Goal: Transaction & Acquisition: Purchase product/service

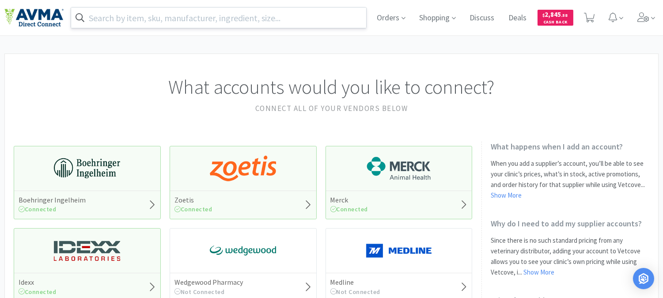
click at [181, 13] on input "text" at bounding box center [218, 18] width 295 height 20
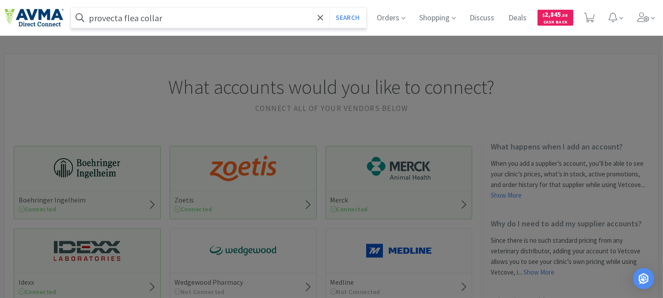
type input "provecta flea collar"
click at [329, 8] on button "Search" at bounding box center [347, 18] width 37 height 20
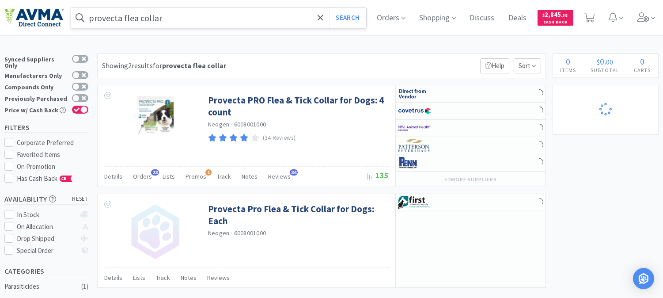
select select "2"
select select "1"
select select "2"
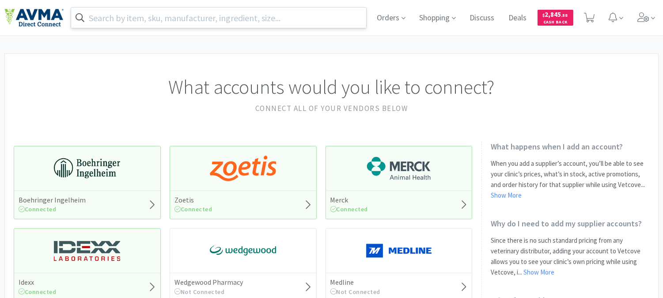
click at [210, 15] on input "text" at bounding box center [218, 18] width 295 height 20
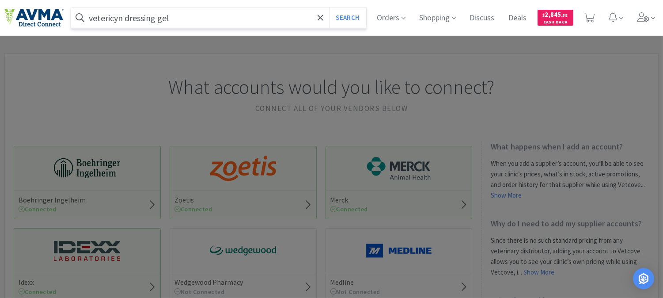
type input "vetericyn dressing gel"
click at [329, 8] on button "Search" at bounding box center [347, 18] width 37 height 20
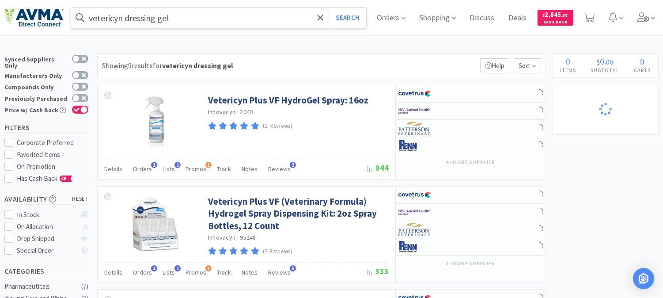
select select "2"
select select "1"
select select "2"
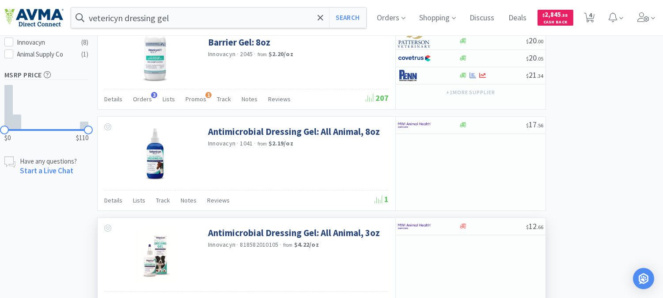
scroll to position [392, 0]
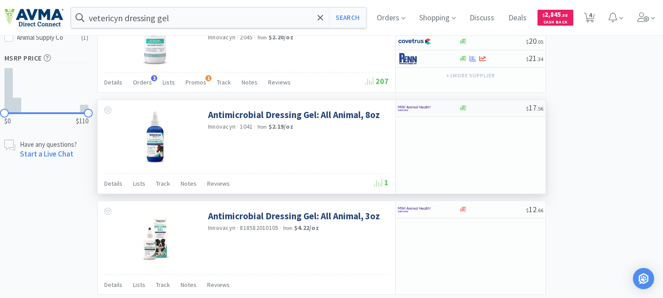
click at [418, 110] on img at bounding box center [414, 108] width 33 height 13
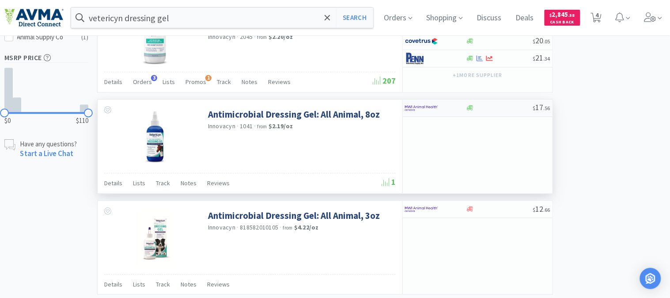
select select "1"
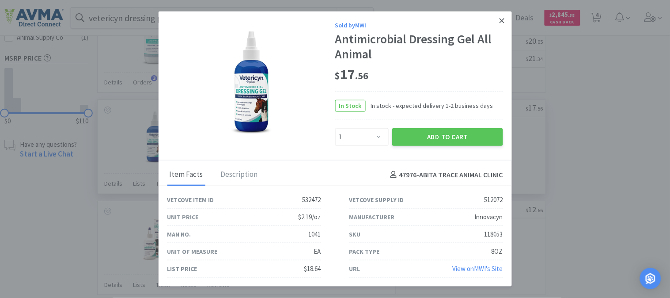
click at [502, 23] on icon at bounding box center [502, 21] width 5 height 8
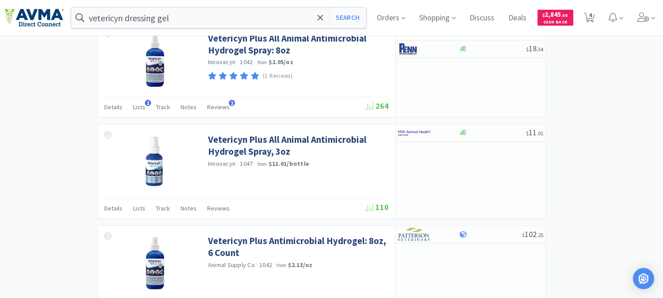
scroll to position [557, 0]
